Goal: Task Accomplishment & Management: Manage account settings

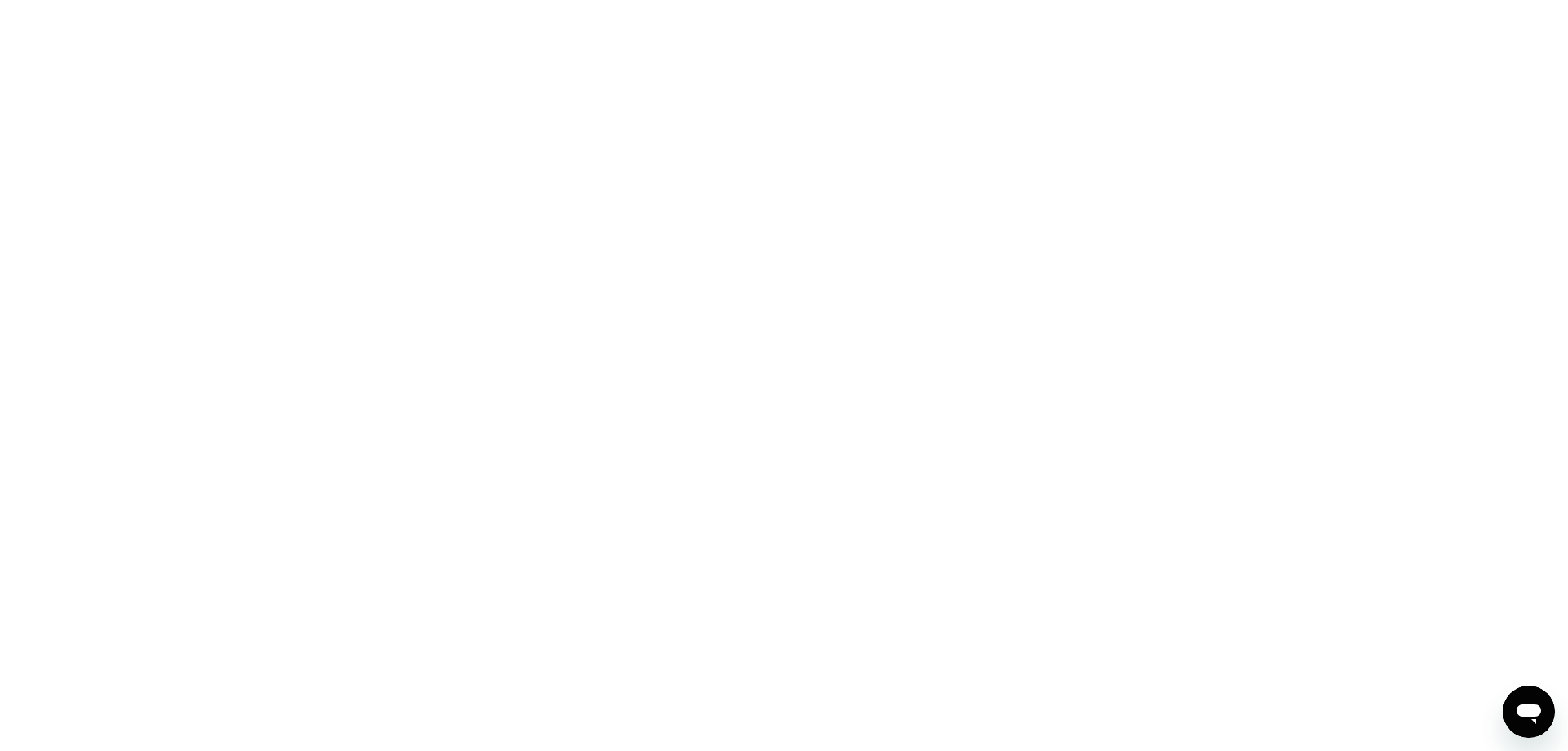
click at [1048, 222] on div at bounding box center [784, 376] width 1568 height 751
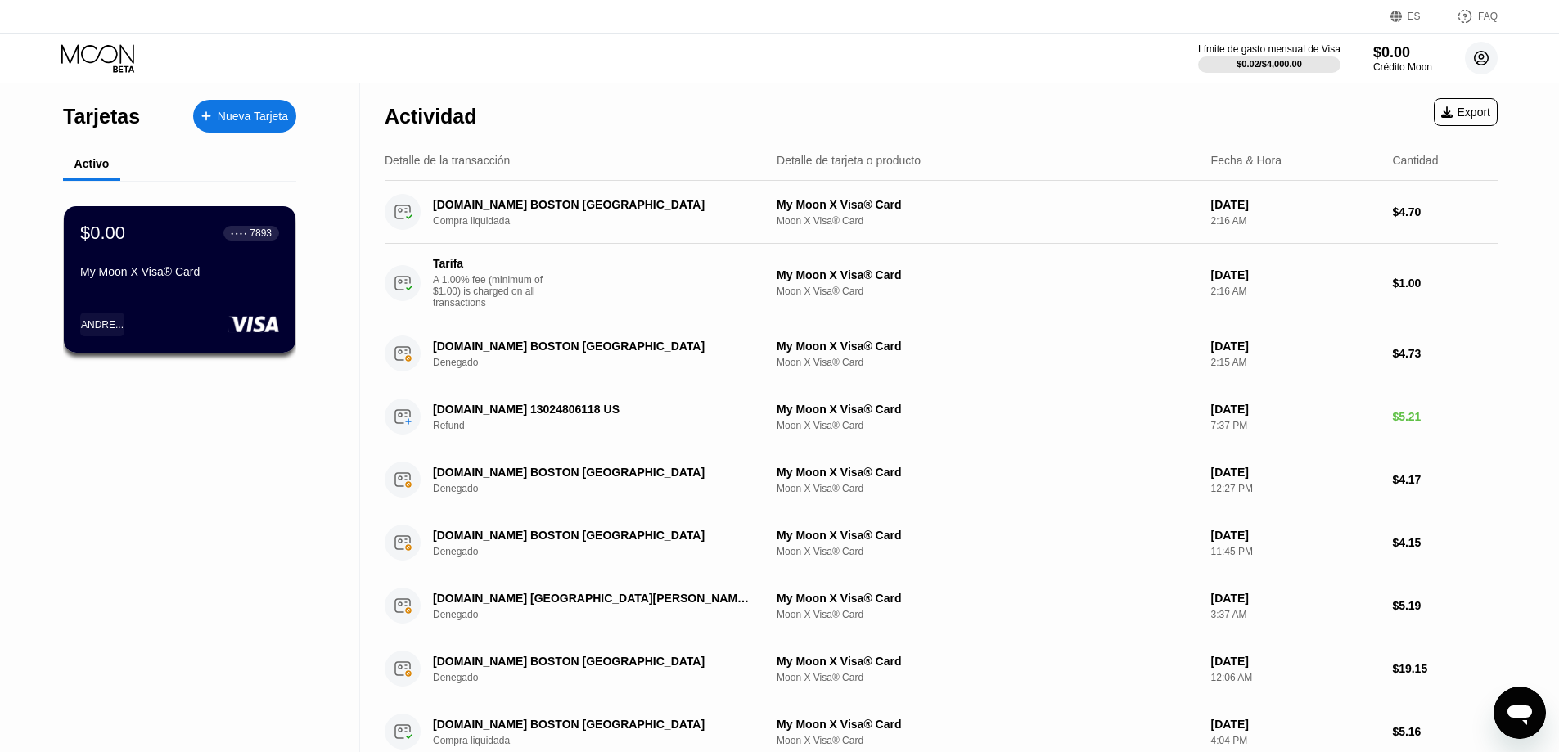
click at [1480, 61] on icon at bounding box center [1481, 58] width 9 height 9
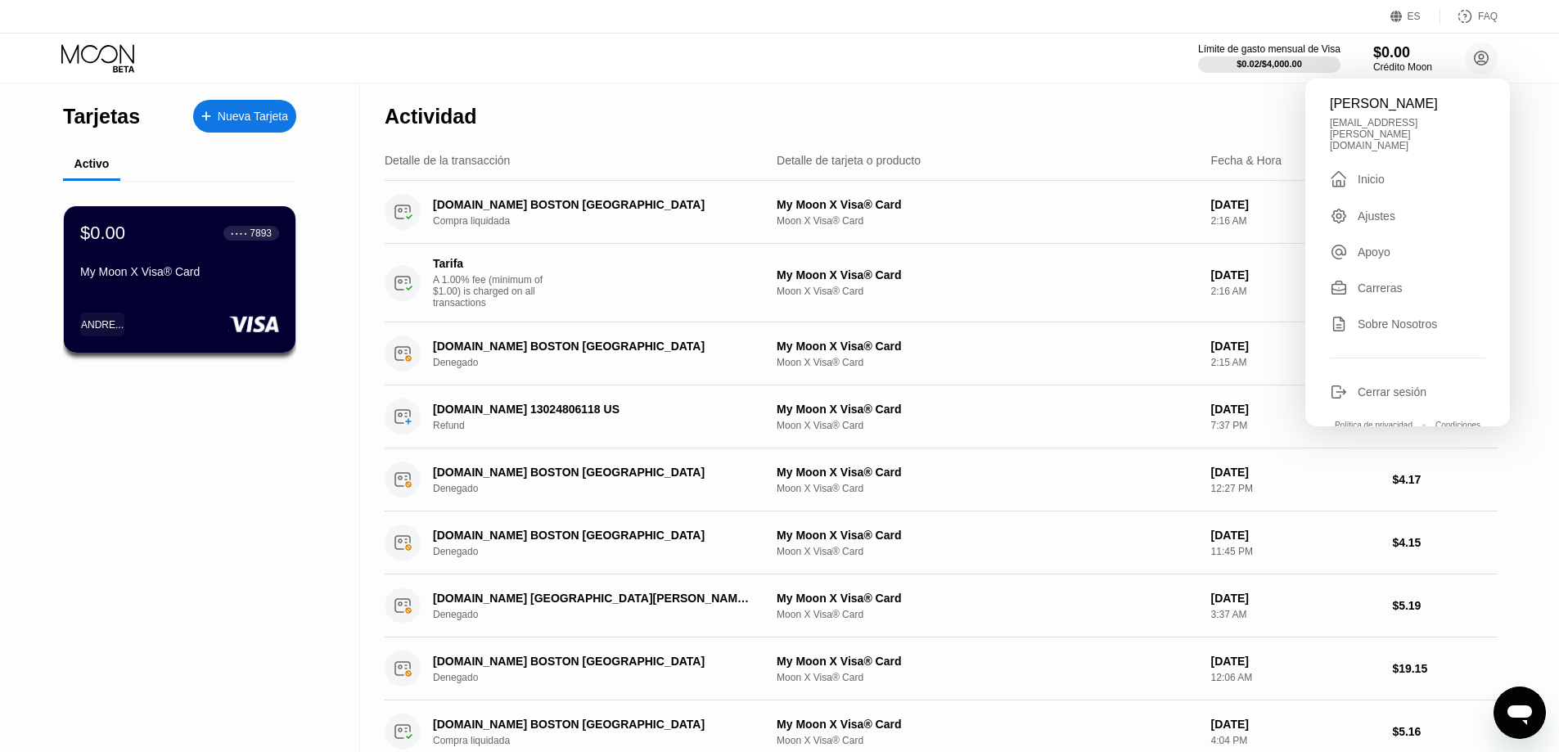
drag, startPoint x: 1373, startPoint y: 158, endPoint x: 1355, endPoint y: 176, distance: 25.5
click at [1368, 173] on div "Inicio" at bounding box center [1371, 179] width 27 height 13
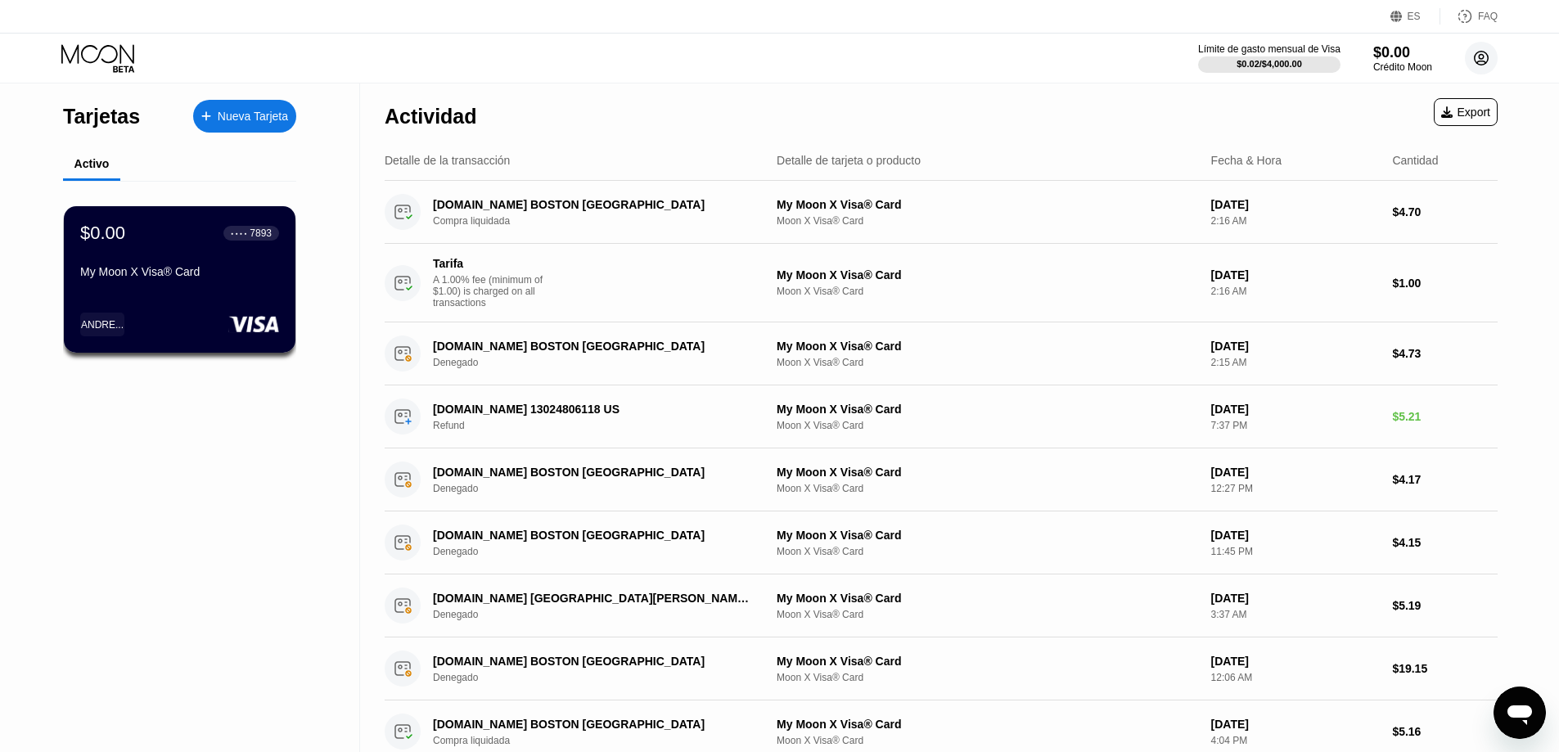
click at [1479, 61] on icon at bounding box center [1481, 58] width 9 height 9
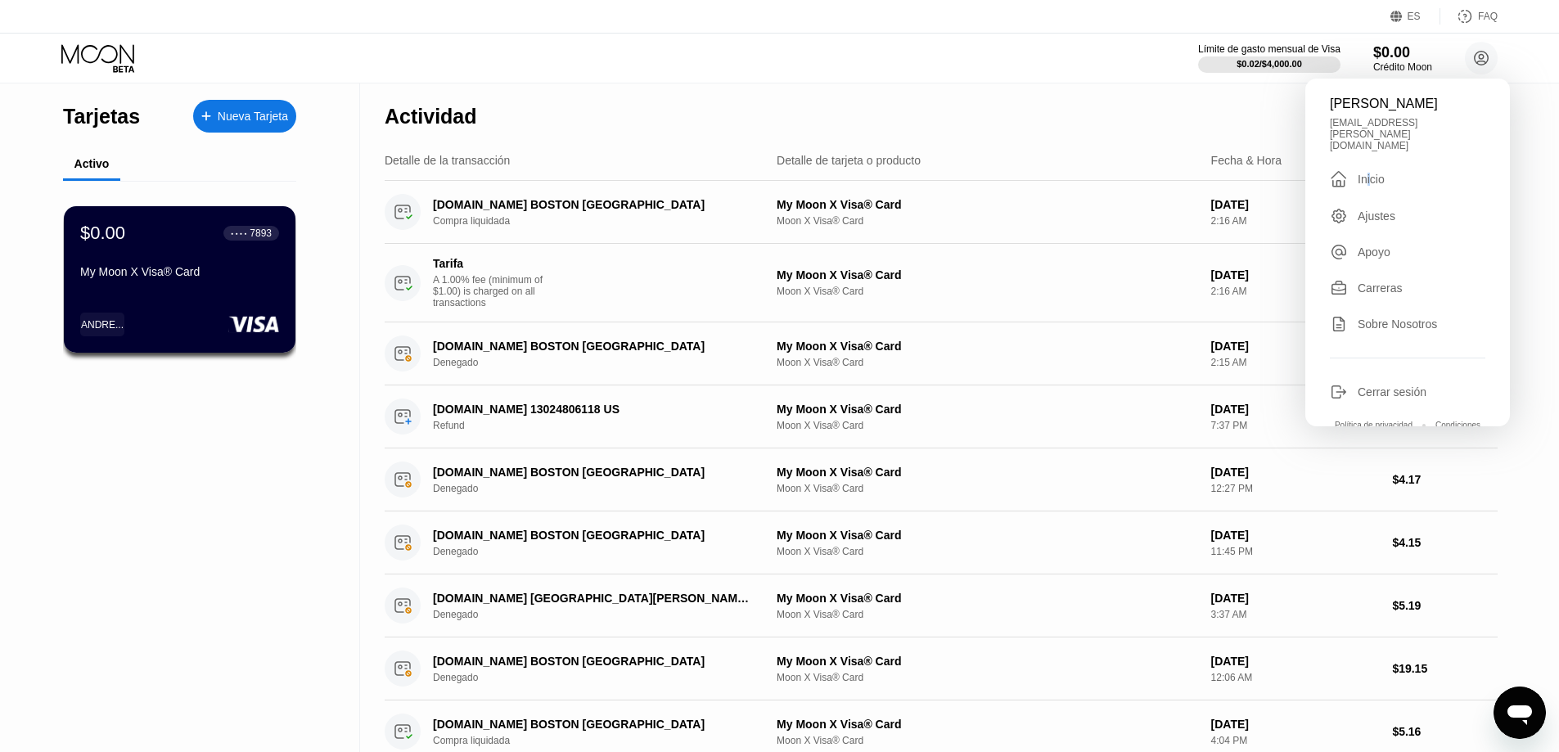
drag, startPoint x: 1211, startPoint y: 129, endPoint x: 1233, endPoint y: 117, distance: 26.0
click at [1217, 125] on div "Actividad Export" at bounding box center [941, 111] width 1113 height 57
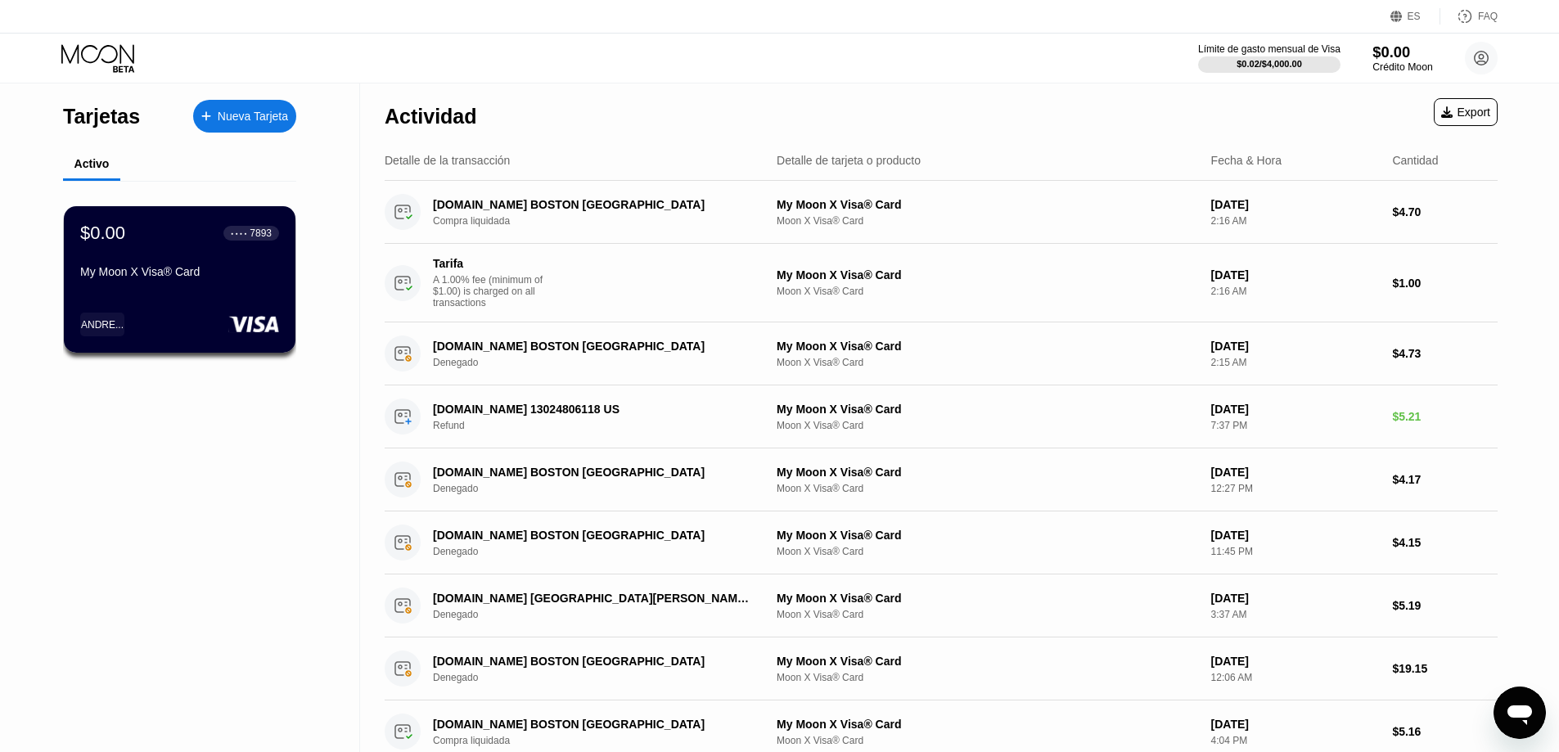
click at [1403, 67] on div "Crédito Moon" at bounding box center [1403, 66] width 60 height 11
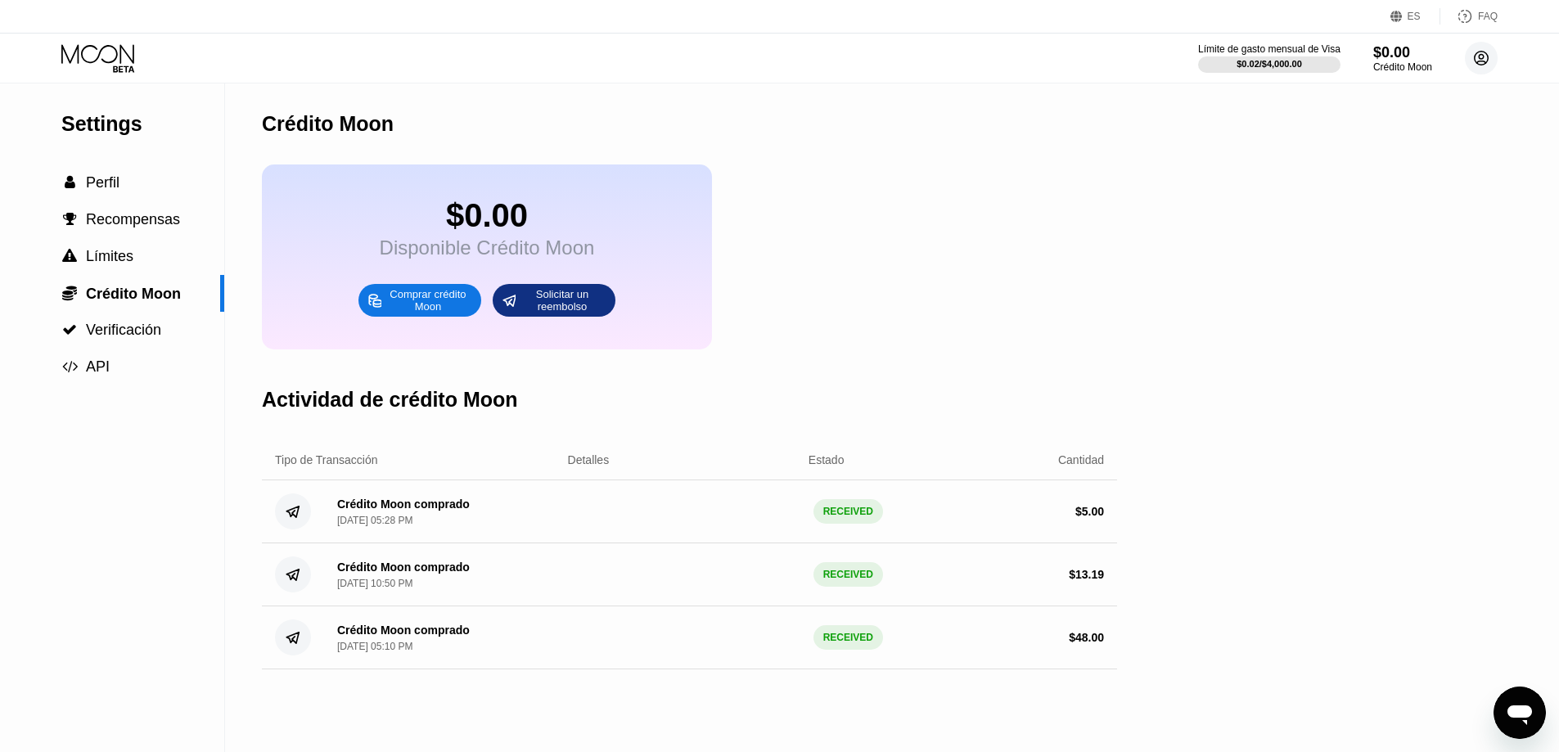
click at [1481, 57] on circle at bounding box center [1481, 58] width 33 height 33
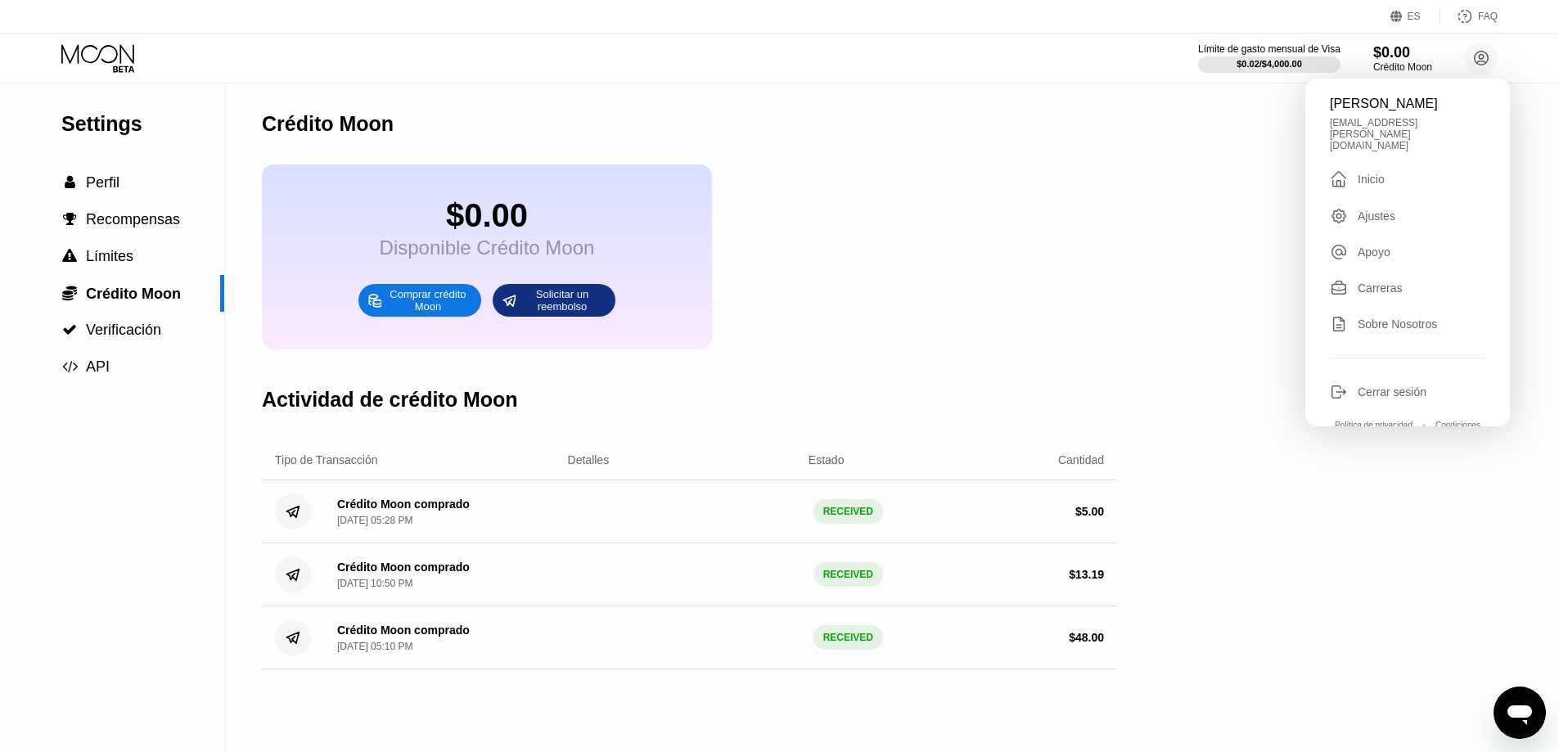
click at [1362, 173] on div "Inicio" at bounding box center [1371, 179] width 27 height 13
